Goal: Find specific page/section

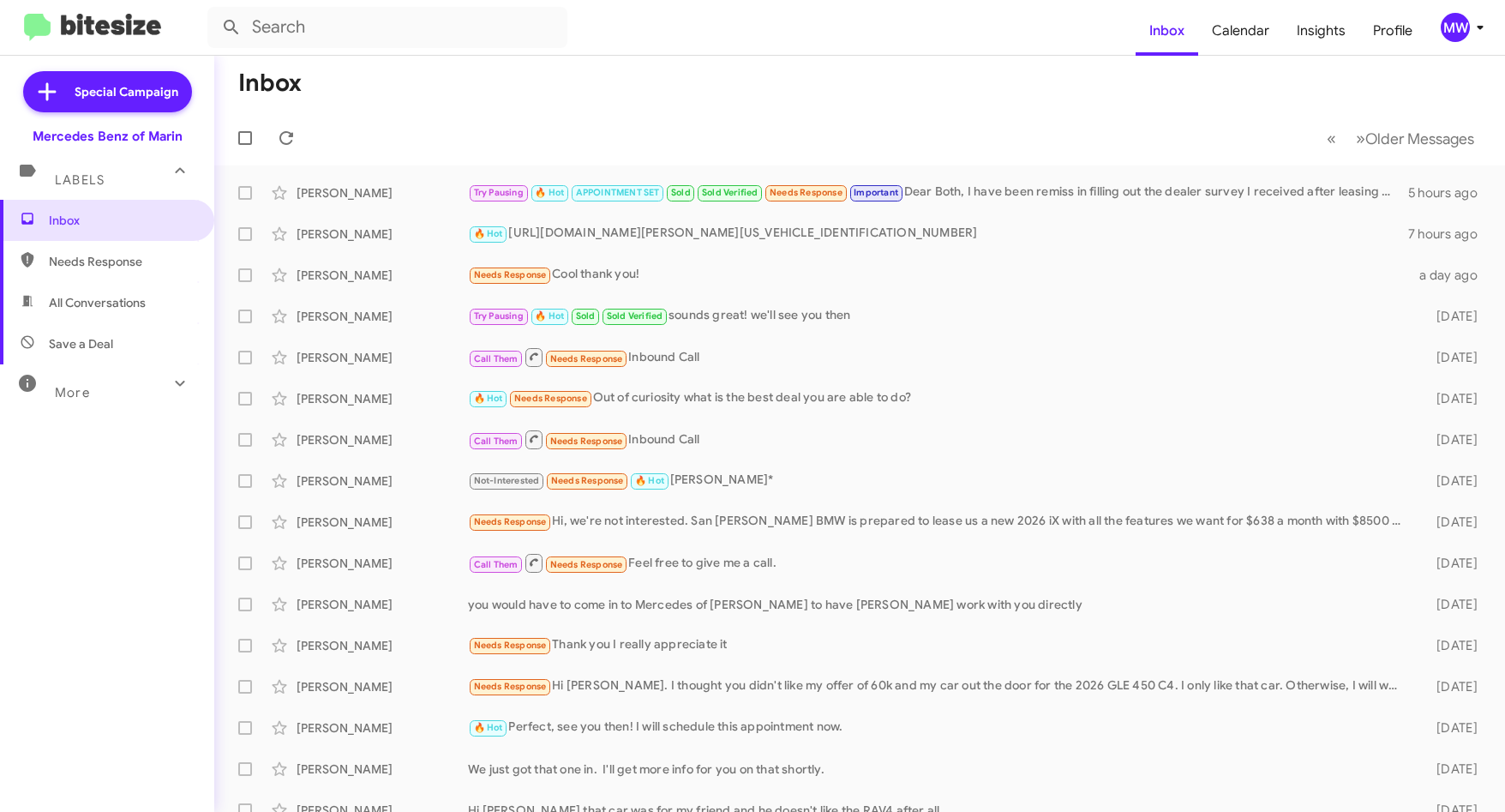
click at [90, 268] on span "Needs Response" at bounding box center [121, 261] width 145 height 17
type input "in:needs-response"
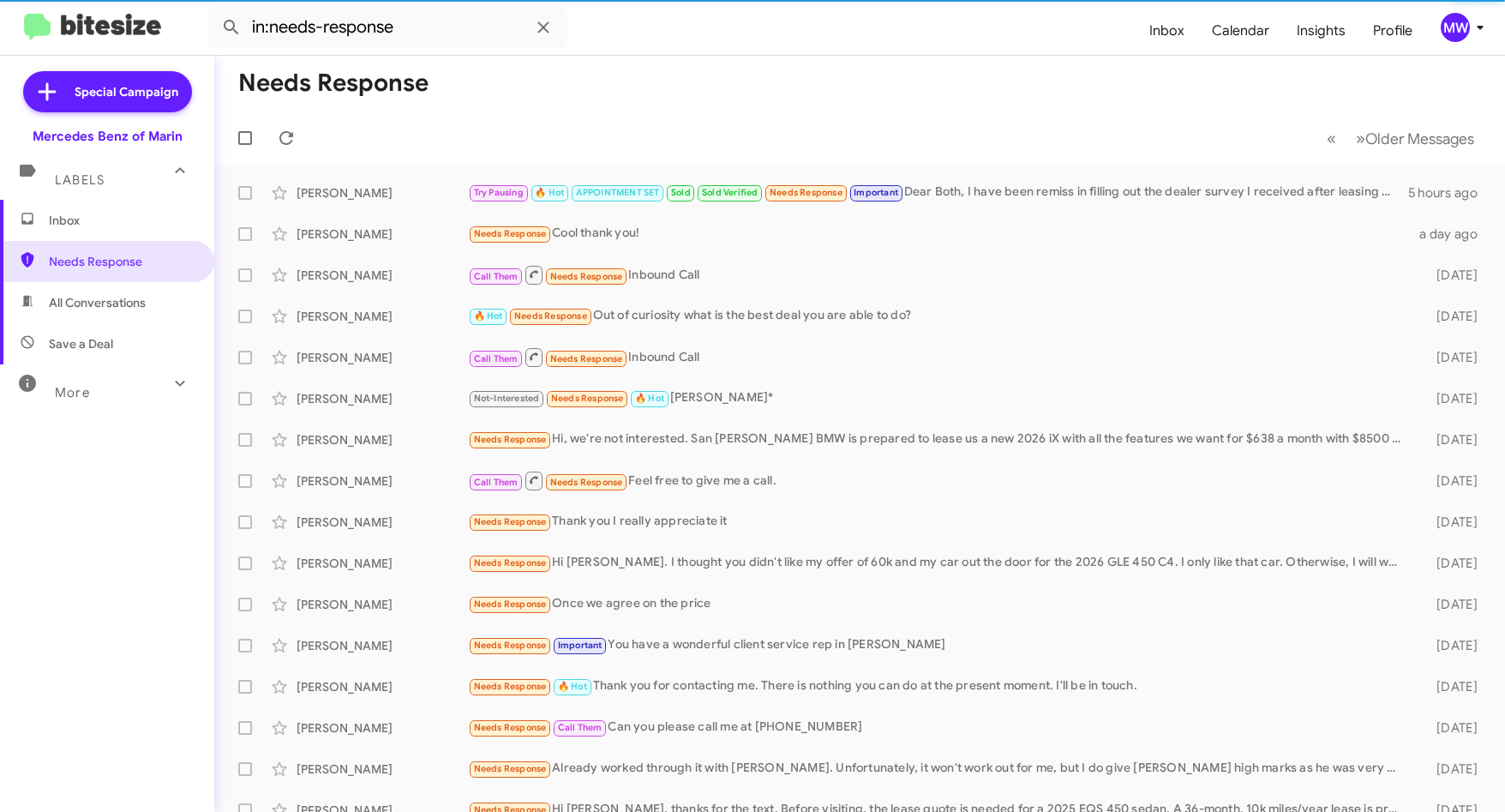
click at [94, 223] on span "Inbox" at bounding box center [121, 219] width 145 height 17
